Goal: Ask a question

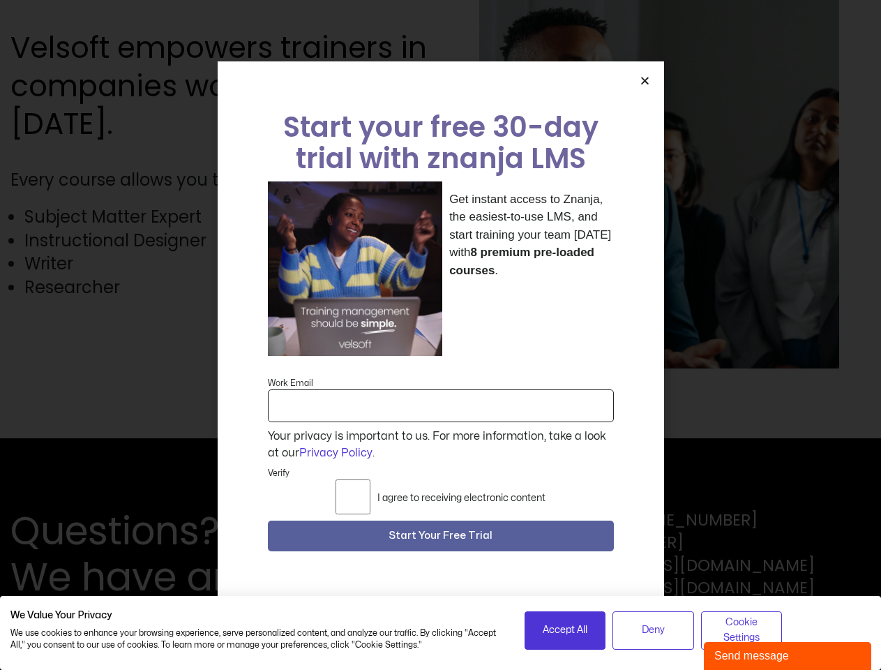
click at [440, 335] on div "Get instant access to Znanja, the easiest-to-use LMS, and start training your t…" at bounding box center [441, 268] width 346 height 175
click at [565, 630] on span "Accept All" at bounding box center [565, 629] width 45 height 15
click at [653, 630] on span "Deny" at bounding box center [653, 629] width 23 height 15
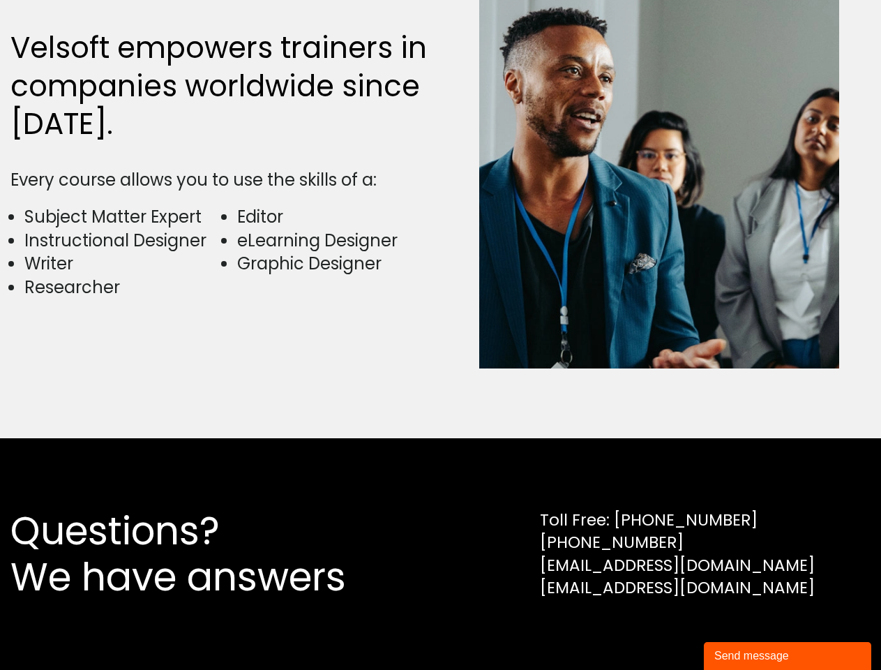
click at [742, 630] on div "Questions? We have answers Toll Free: [PHONE_NUMBER] [PHONE_NUMBER] [EMAIL_ADDR…" at bounding box center [440, 554] width 881 height 232
click at [440, 335] on div "Velsoft empowers trainers in companies worldwide since [DATE]. Every course all…" at bounding box center [440, 177] width 860 height 523
click at [645, 89] on img at bounding box center [659, 176] width 360 height 383
click at [441, 540] on div "Questions? We have answers Toll Free: [PHONE_NUMBER] [PHONE_NUMBER] [EMAIL_ADDR…" at bounding box center [440, 554] width 860 height 92
click at [788, 656] on div "Send message" at bounding box center [787, 655] width 146 height 17
